Goal: Information Seeking & Learning: Learn about a topic

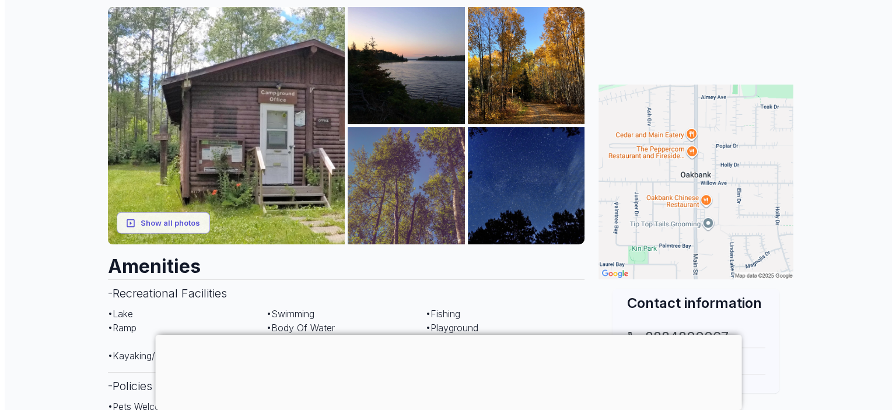
scroll to position [175, 0]
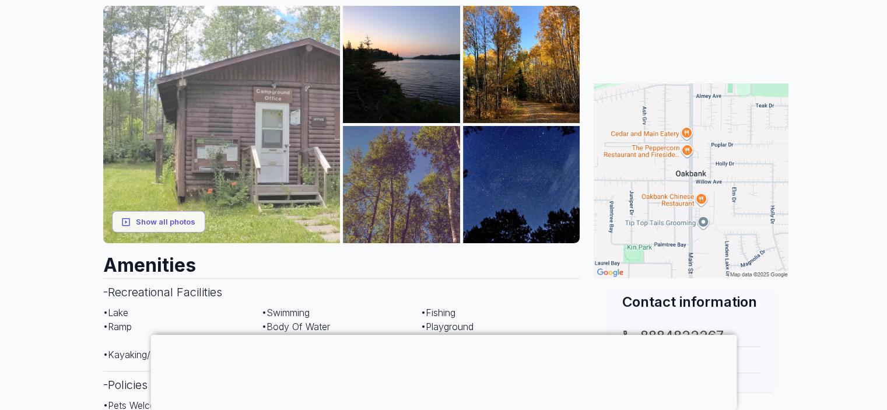
click at [278, 186] on img at bounding box center [221, 124] width 237 height 237
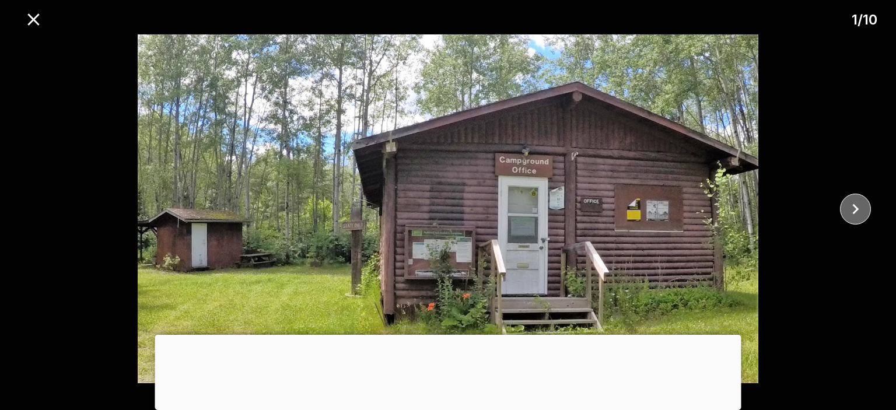
click at [855, 205] on icon "close" at bounding box center [855, 209] width 20 height 20
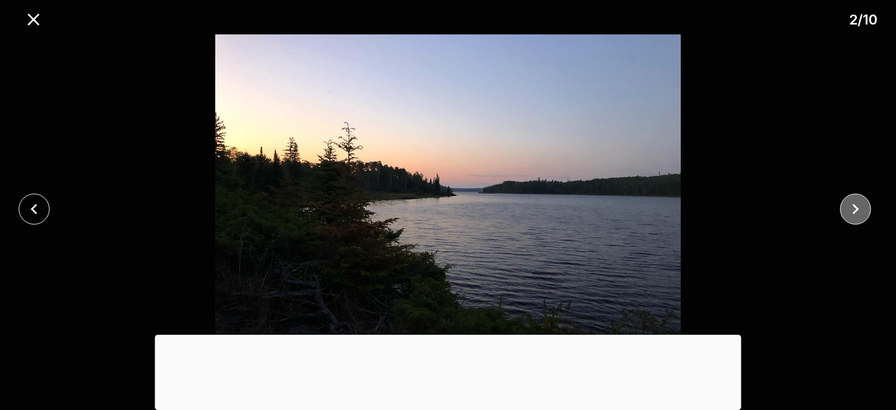
click at [855, 205] on icon "close" at bounding box center [855, 209] width 20 height 20
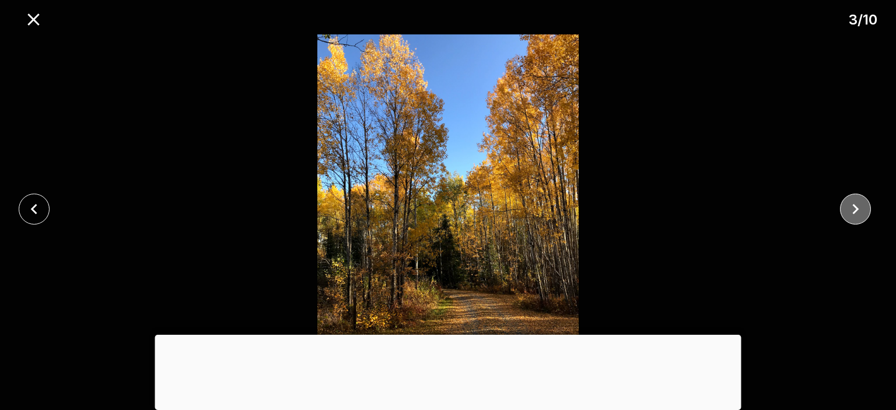
click at [854, 205] on icon "close" at bounding box center [855, 209] width 6 height 11
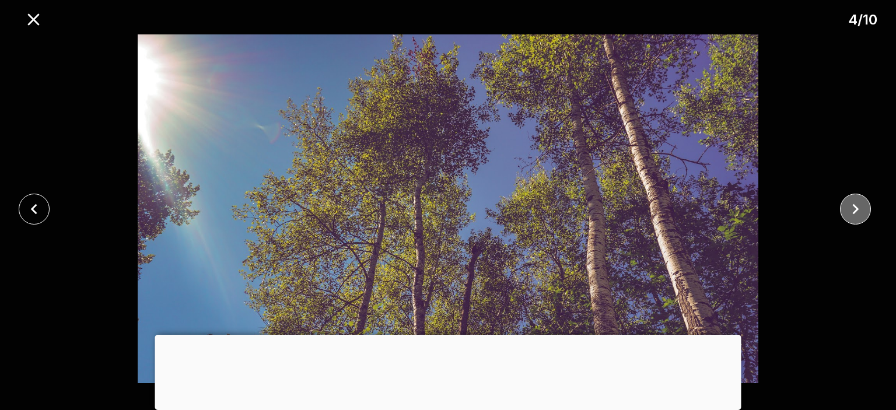
click at [854, 205] on icon "close" at bounding box center [855, 209] width 6 height 11
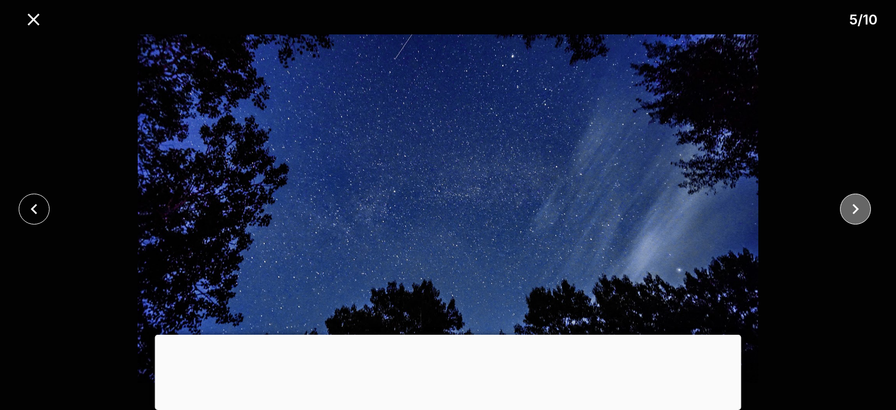
click at [854, 205] on icon "close" at bounding box center [855, 209] width 6 height 11
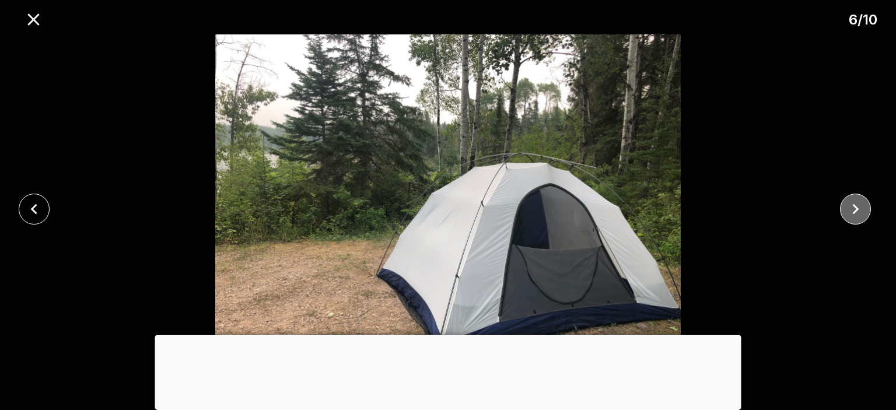
click at [854, 205] on icon "close" at bounding box center [855, 209] width 6 height 11
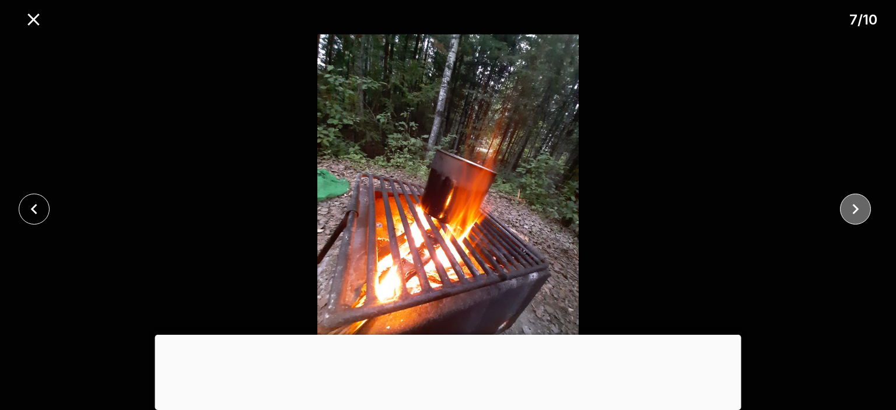
click at [854, 205] on icon "close" at bounding box center [855, 209] width 6 height 11
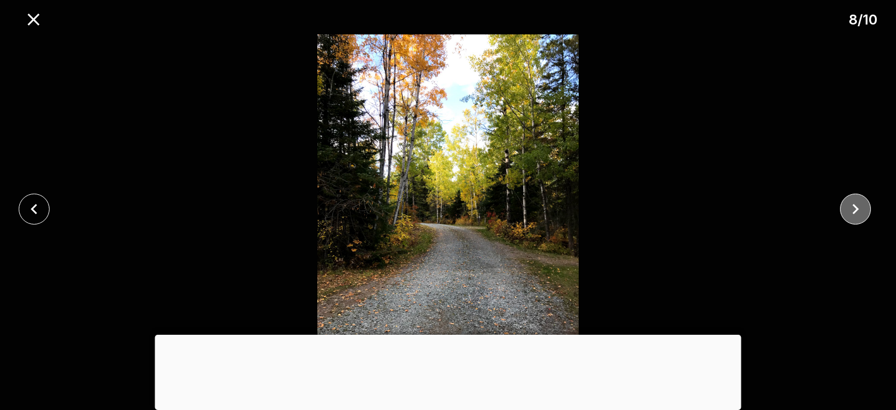
click at [854, 205] on icon "close" at bounding box center [855, 209] width 6 height 11
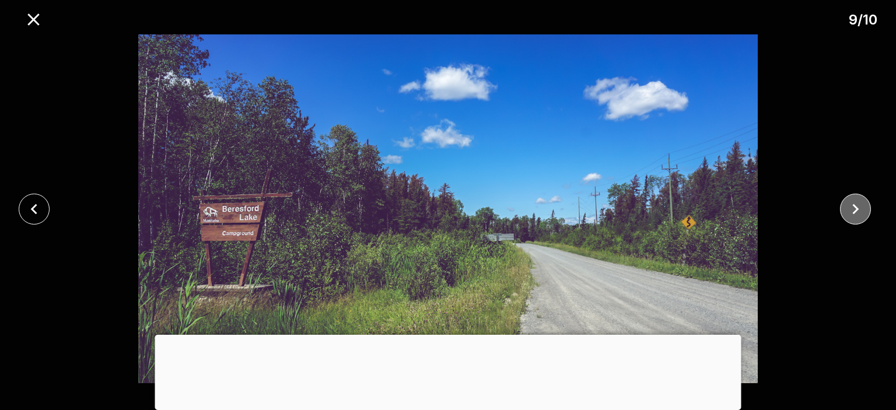
click at [854, 205] on icon "close" at bounding box center [855, 209] width 6 height 11
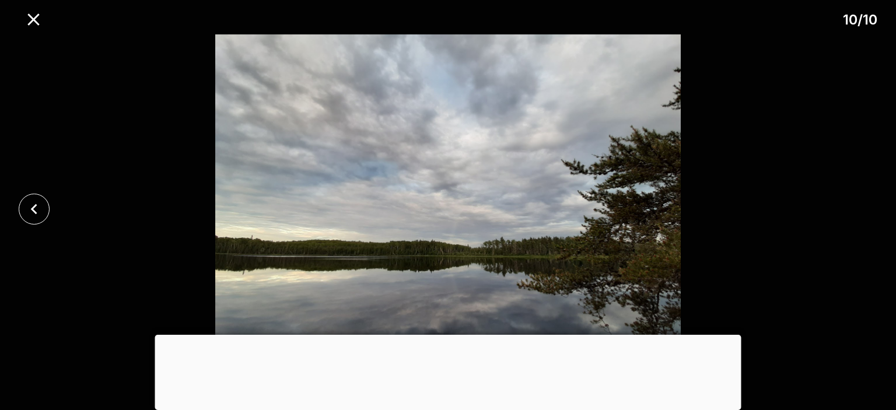
click at [854, 205] on div at bounding box center [448, 208] width 896 height 349
